Goal: Task Accomplishment & Management: Complete application form

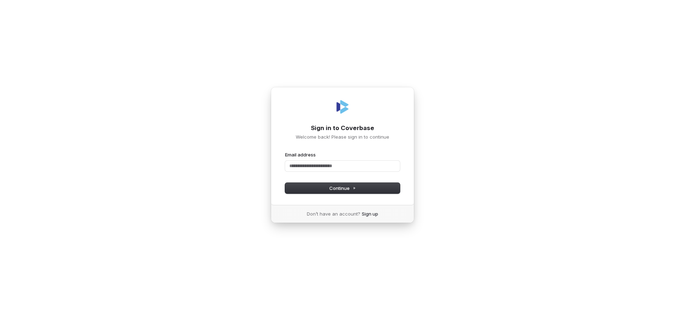
click at [343, 128] on h1 "Sign in to Coverbase" at bounding box center [342, 128] width 115 height 9
click at [369, 214] on link "Sign up" at bounding box center [370, 214] width 16 height 6
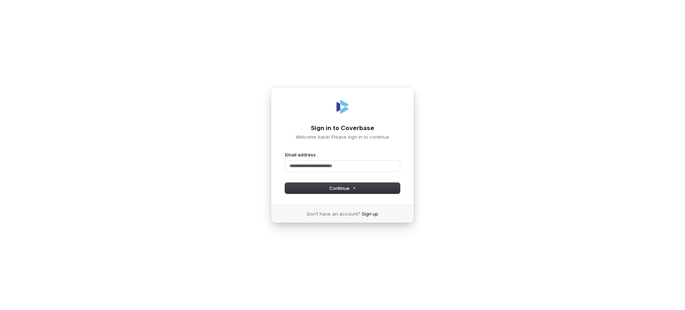
click at [343, 137] on p "Welcome back! Please sign in to continue" at bounding box center [342, 137] width 115 height 6
click at [343, 128] on h1 "Sign in to Coverbase" at bounding box center [342, 128] width 115 height 9
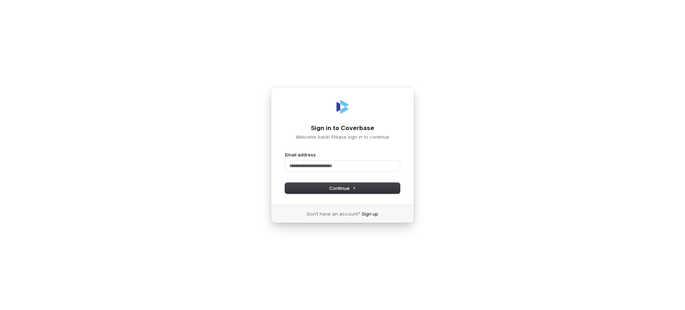
click at [343, 128] on h1 "Sign in to Coverbase" at bounding box center [342, 128] width 115 height 9
click at [343, 137] on p "Welcome back! Please sign in to continue" at bounding box center [342, 137] width 115 height 6
click at [343, 128] on h1 "Sign in to Coverbase" at bounding box center [342, 128] width 115 height 9
click at [343, 137] on p "Welcome back! Please sign in to continue" at bounding box center [342, 137] width 115 height 6
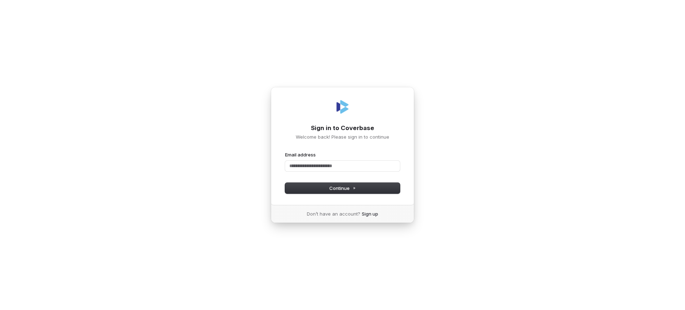
click at [343, 128] on h1 "Sign in to Coverbase" at bounding box center [342, 128] width 115 height 9
click at [343, 137] on p "Welcome back! Please sign in to continue" at bounding box center [342, 137] width 115 height 6
click at [343, 128] on h1 "Sign in to Coverbase" at bounding box center [342, 128] width 115 height 9
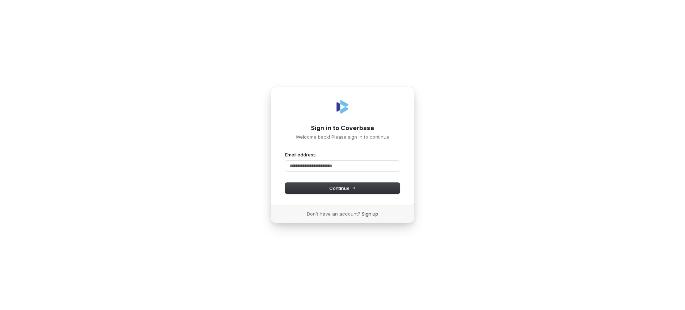
click at [369, 214] on link "Sign up" at bounding box center [370, 214] width 16 height 6
click at [343, 128] on h1 "Sign in to Coverbase" at bounding box center [342, 128] width 115 height 9
click at [369, 214] on link "Sign up" at bounding box center [370, 214] width 16 height 6
click at [343, 128] on h1 "Sign in to Coverbase" at bounding box center [342, 128] width 115 height 9
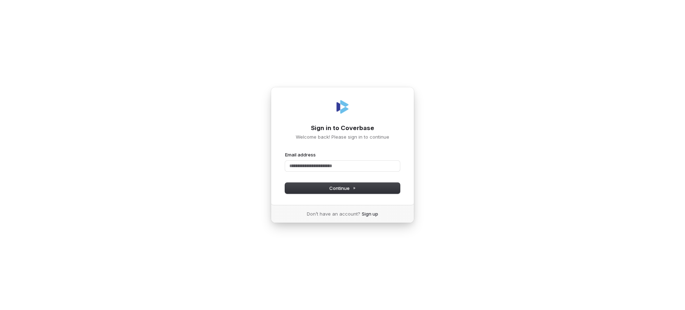
click at [343, 128] on h1 "Sign in to Coverbase" at bounding box center [342, 128] width 115 height 9
click at [369, 214] on link "Sign up" at bounding box center [370, 214] width 16 height 6
click at [343, 128] on h1 "Sign in to Coverbase" at bounding box center [342, 128] width 115 height 9
click at [369, 214] on link "Sign up" at bounding box center [370, 214] width 16 height 6
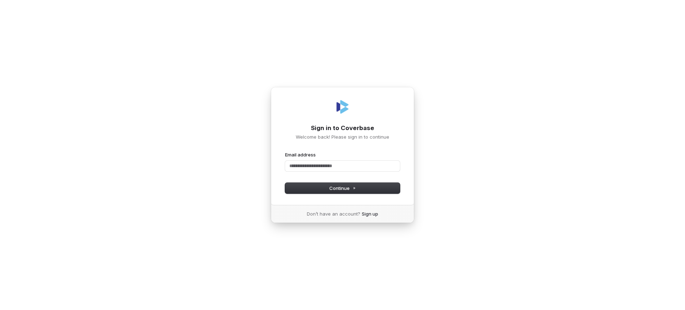
click at [343, 128] on h1 "Sign in to Coverbase" at bounding box center [342, 128] width 115 height 9
click at [369, 214] on link "Sign up" at bounding box center [370, 214] width 16 height 6
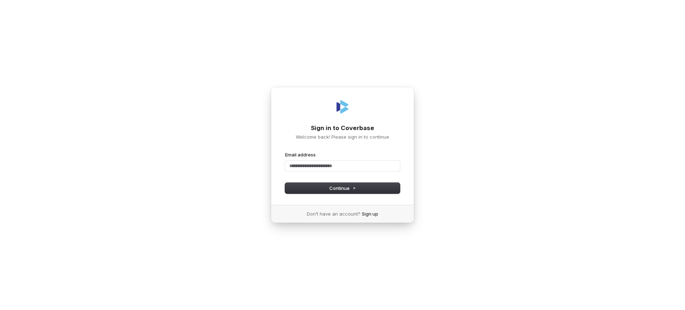
click at [343, 128] on h1 "Sign in to Coverbase" at bounding box center [342, 128] width 115 height 9
click at [369, 214] on link "Sign up" at bounding box center [370, 214] width 16 height 6
click at [343, 128] on h1 "Sign in to Coverbase" at bounding box center [342, 128] width 115 height 9
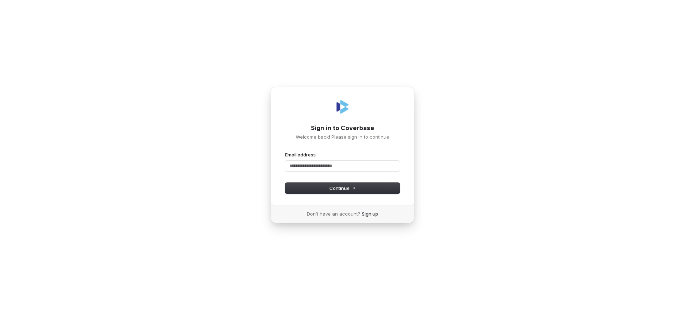
click at [343, 128] on h1 "Sign in to Coverbase" at bounding box center [342, 128] width 115 height 9
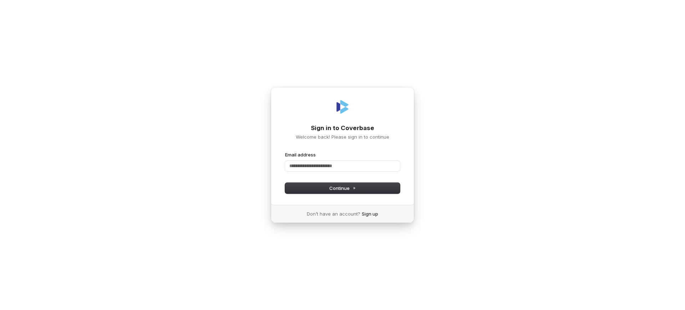
click at [343, 128] on h1 "Sign in to Coverbase" at bounding box center [342, 128] width 115 height 9
